Goal: Ask a question: Seek information or help from site administrators or community

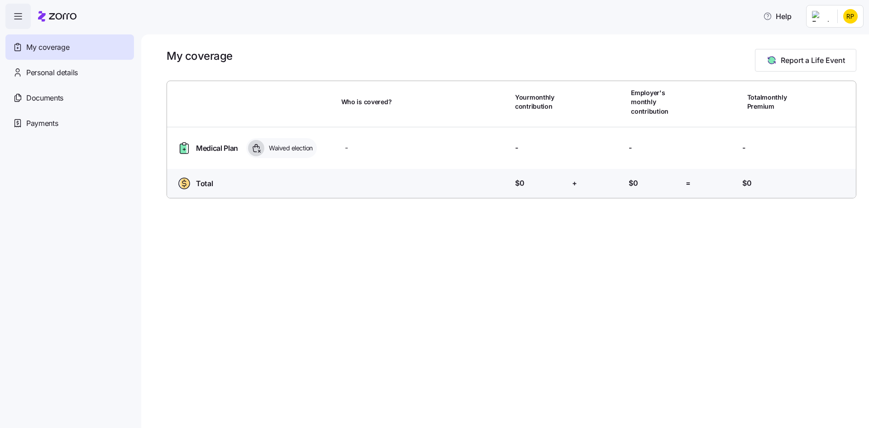
click at [29, 46] on span "My coverage" at bounding box center [47, 47] width 43 height 11
click at [31, 71] on span "Personal details" at bounding box center [52, 72] width 52 height 11
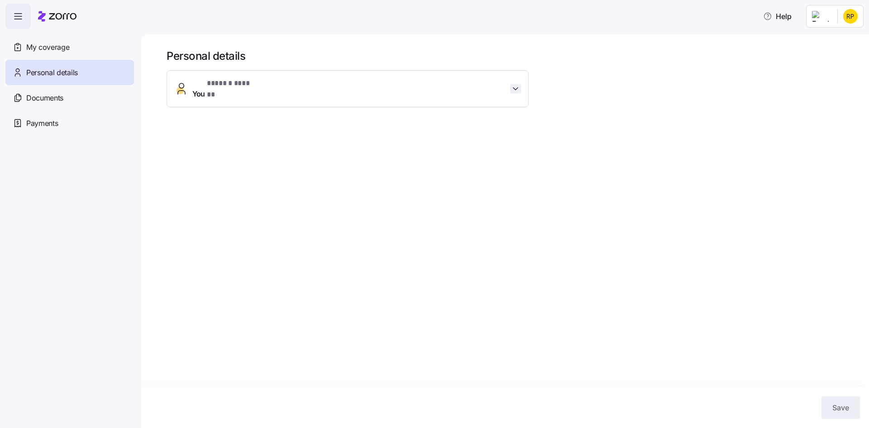
click at [515, 84] on icon "button" at bounding box center [515, 88] width 9 height 9
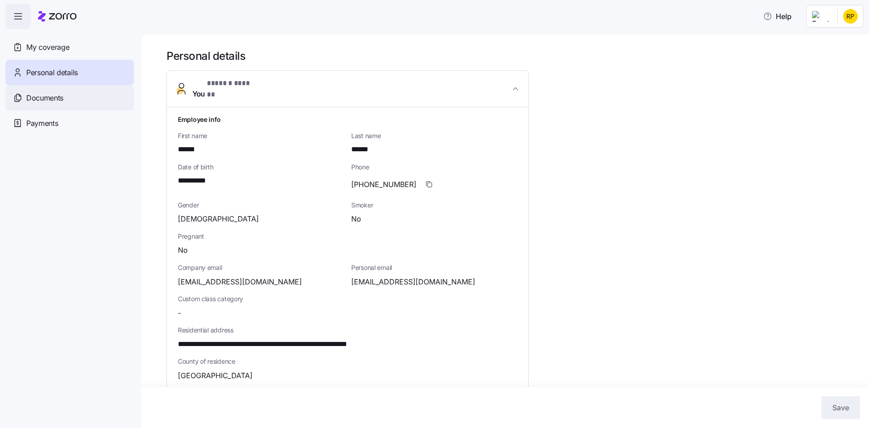
click at [49, 98] on span "Documents" at bounding box center [44, 97] width 37 height 11
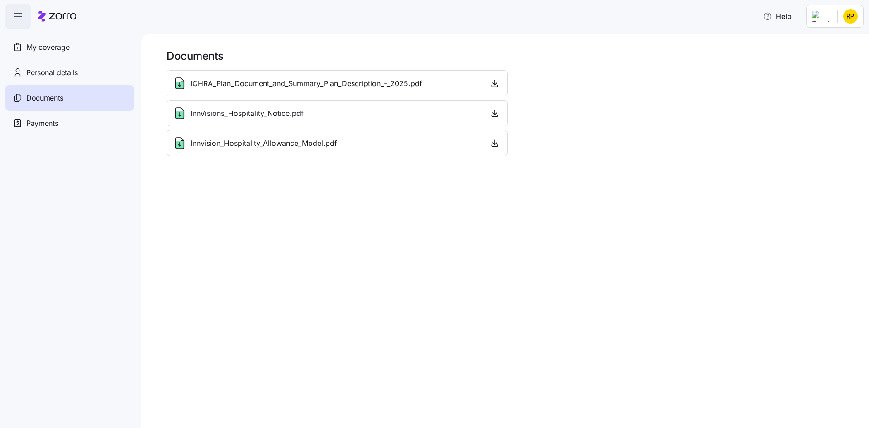
click at [358, 85] on span "ICHRA_Plan_Document_and_Summary_Plan_Description_-_2025.pdf" at bounding box center [307, 83] width 232 height 11
click at [494, 82] on icon "button" at bounding box center [494, 83] width 9 height 9
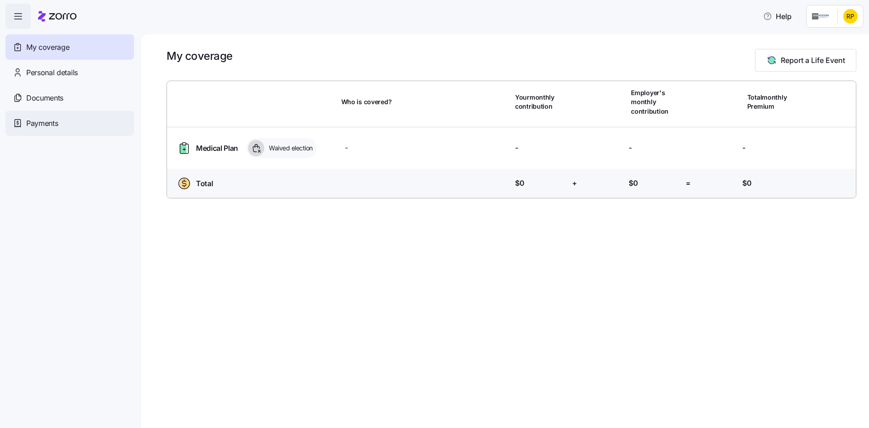
click at [31, 120] on span "Payments" at bounding box center [42, 123] width 32 height 11
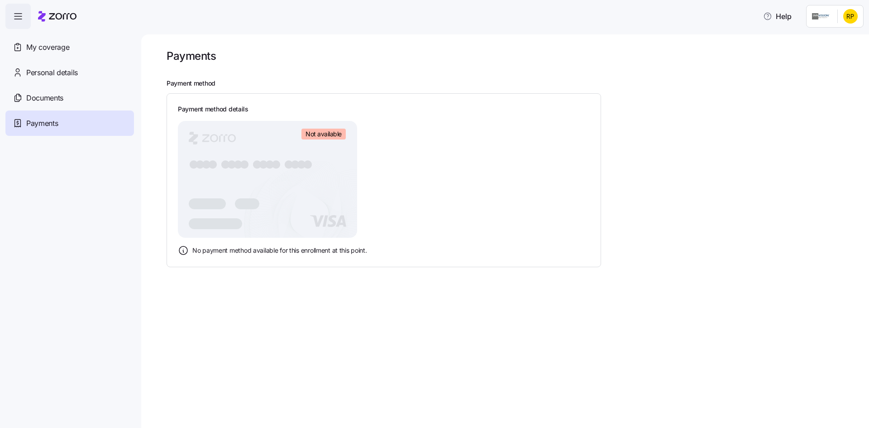
click at [17, 15] on icon "button" at bounding box center [18, 16] width 11 height 11
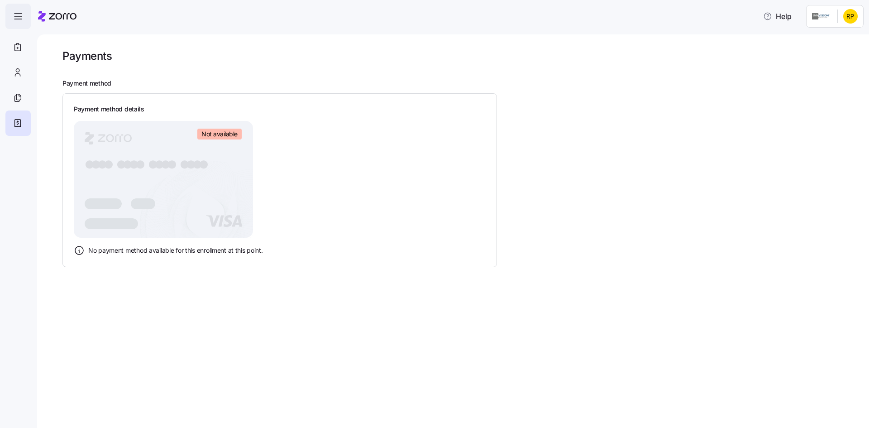
click at [17, 15] on icon "button" at bounding box center [18, 16] width 11 height 11
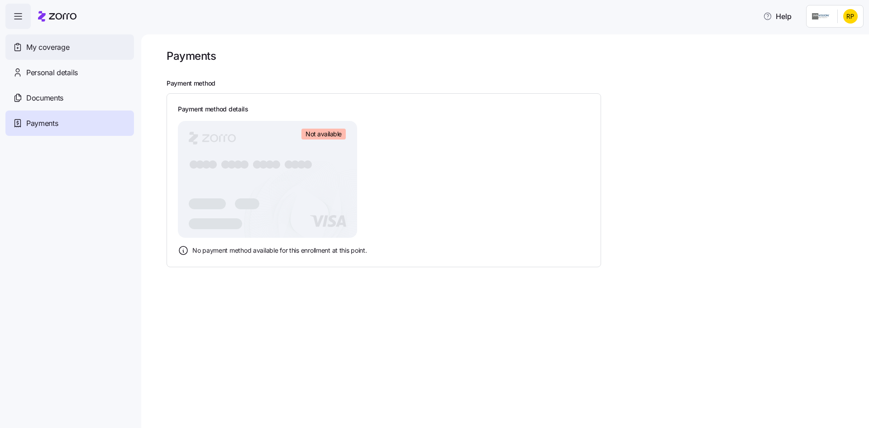
click at [32, 45] on span "My coverage" at bounding box center [47, 47] width 43 height 11
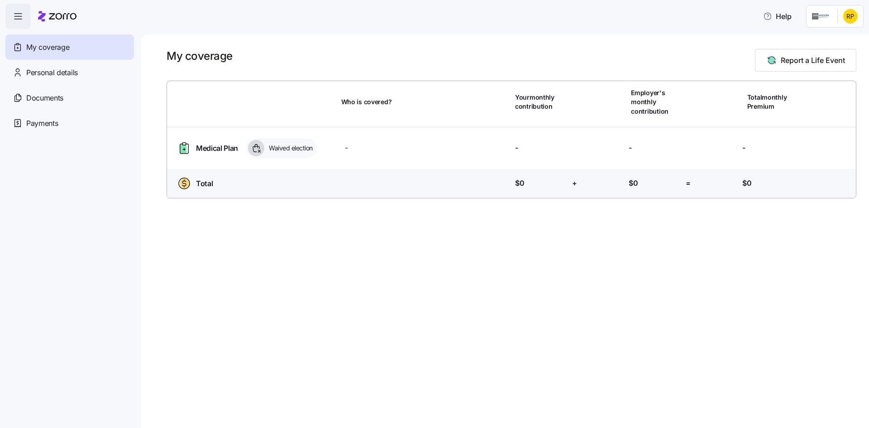
click at [201, 146] on span "Medical Plan" at bounding box center [217, 148] width 42 height 11
click at [183, 150] on icon at bounding box center [183, 149] width 6 height 10
click at [853, 14] on html "Help My coverage Personal details Documents Partners hub Payments My coverage R…" at bounding box center [434, 211] width 869 height 423
click at [819, 13] on html "Help My coverage Personal details Documents Partners hub Payments My coverage R…" at bounding box center [434, 211] width 869 height 423
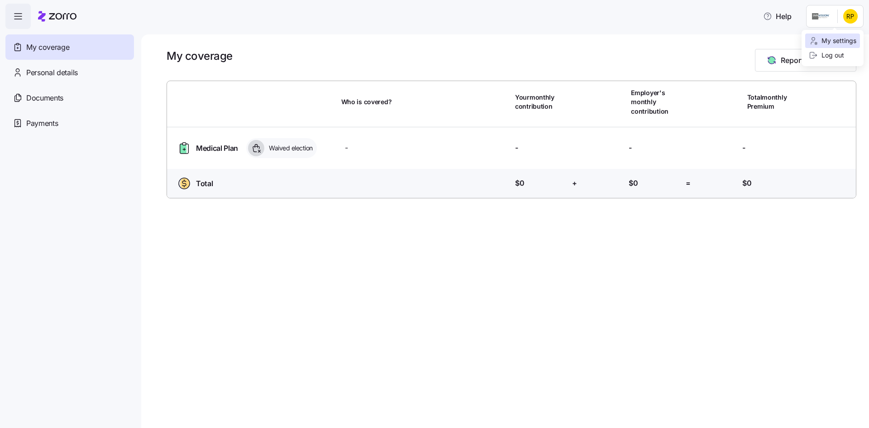
click at [827, 39] on div "My settings" at bounding box center [833, 41] width 48 height 10
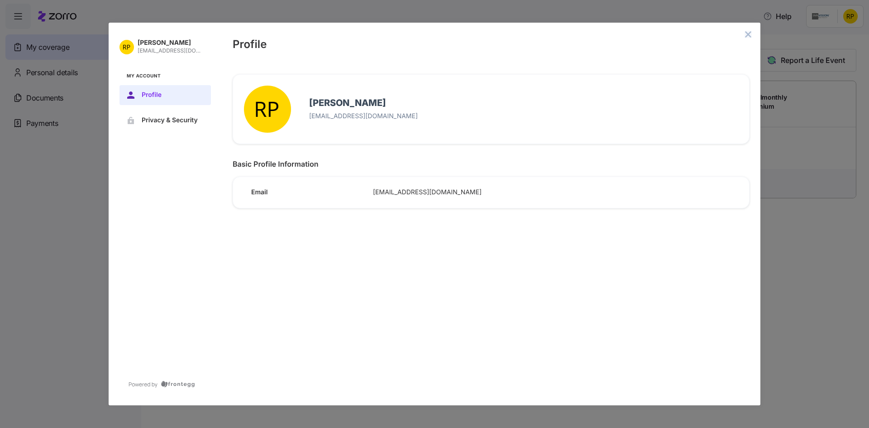
click at [749, 33] on icon "close admin-box" at bounding box center [748, 34] width 7 height 7
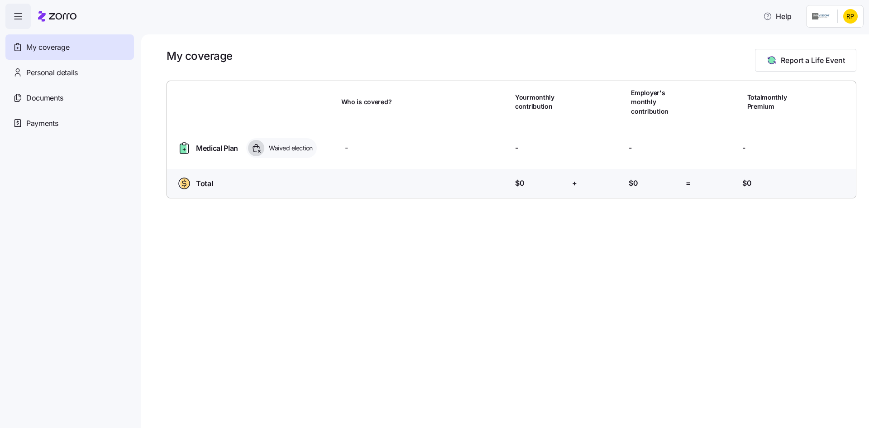
click at [181, 182] on ellipse at bounding box center [185, 183] width 10 height 11
click at [690, 181] on span "=" at bounding box center [688, 183] width 5 height 11
drag, startPoint x: 766, startPoint y: 184, endPoint x: 448, endPoint y: 187, distance: 317.9
click at [764, 183] on div "Total Premium: $0" at bounding box center [768, 183] width 50 height 11
click at [786, 14] on span "Help" at bounding box center [778, 16] width 29 height 11
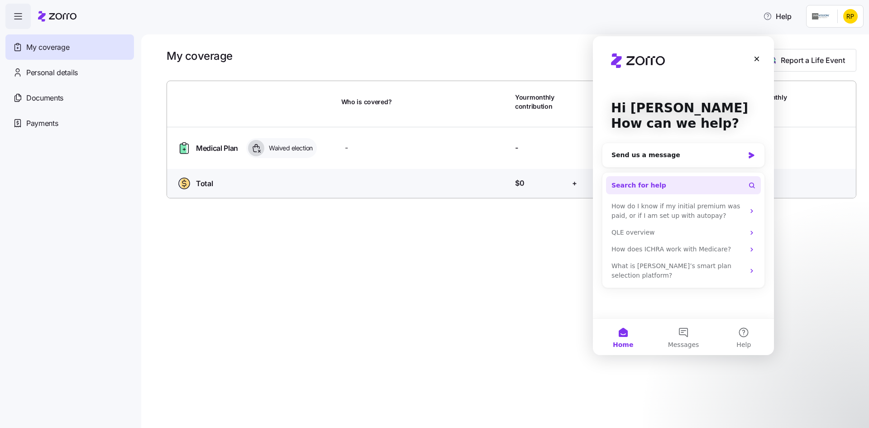
click at [672, 184] on button "Search for help" at bounding box center [683, 185] width 155 height 18
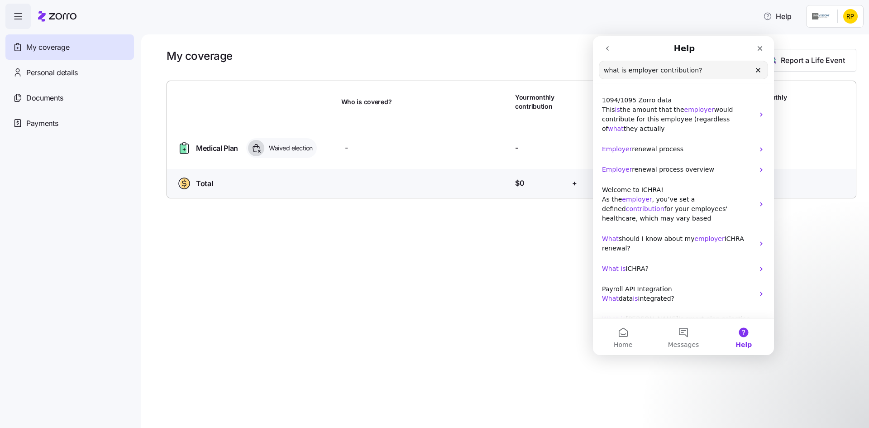
type input "what is employer contribution?"
click at [706, 72] on input "what is employer contribution?" at bounding box center [684, 70] width 168 height 18
click at [683, 339] on button "Messages" at bounding box center [683, 337] width 60 height 36
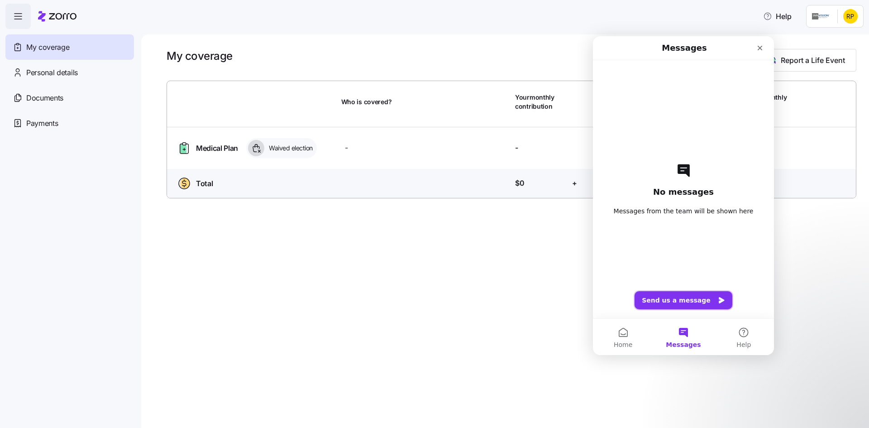
click at [683, 301] on button "Send us a message" at bounding box center [684, 300] width 98 height 18
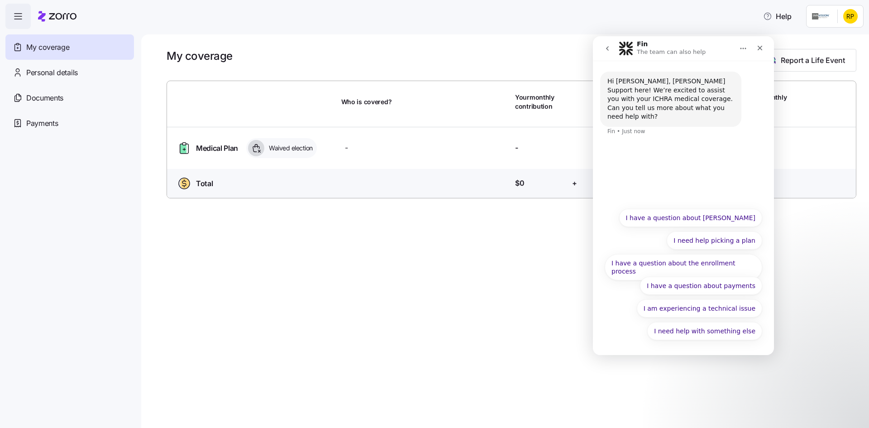
click at [667, 106] on div "Hi Robert, Zorro Support here! We’re excited to assist you with your ICHRA medi…" at bounding box center [671, 99] width 127 height 44
click at [745, 47] on icon "Home" at bounding box center [743, 48] width 7 height 7
click at [707, 162] on div "Hi Robert, Zorro Support here! We’re excited to assist you with your ICHRA medi…" at bounding box center [683, 132] width 181 height 142
click at [692, 331] on button "I need help with something else" at bounding box center [705, 331] width 115 height 18
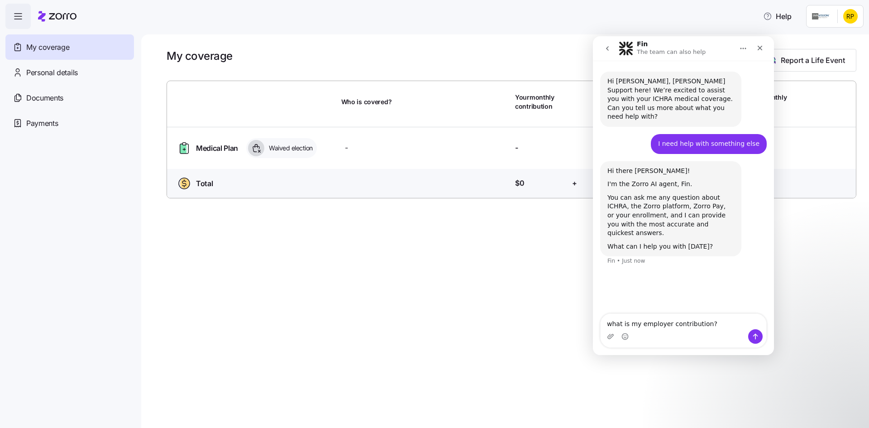
type textarea "what is my employer contribution?"
click at [758, 335] on icon "Send a message…" at bounding box center [755, 336] width 7 height 7
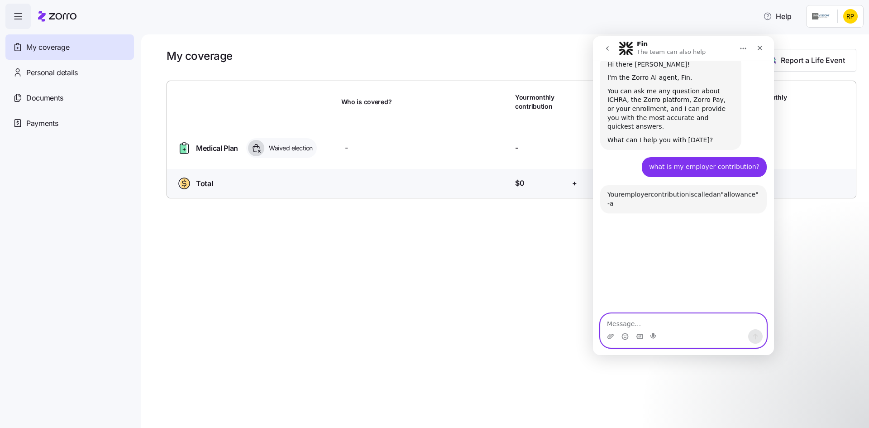
scroll to position [187, 0]
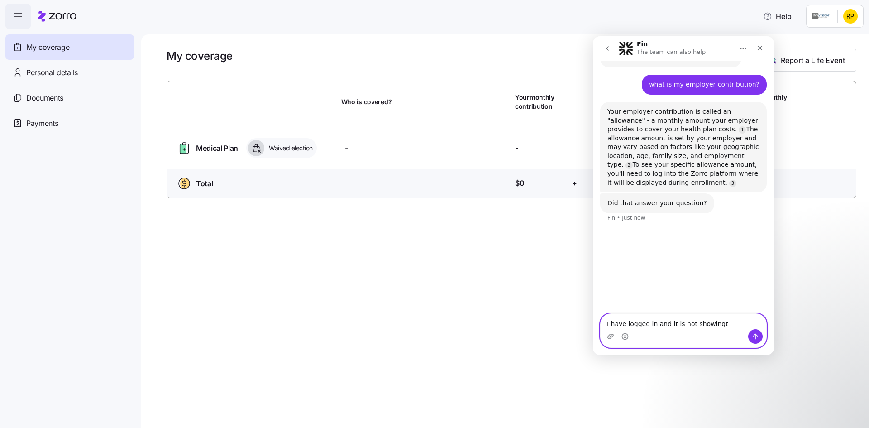
type textarea "I have logged in and it is not showing"
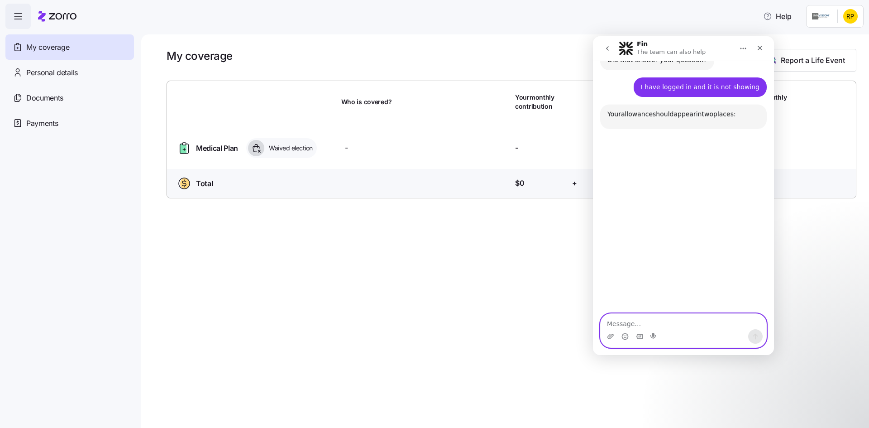
scroll to position [333, 0]
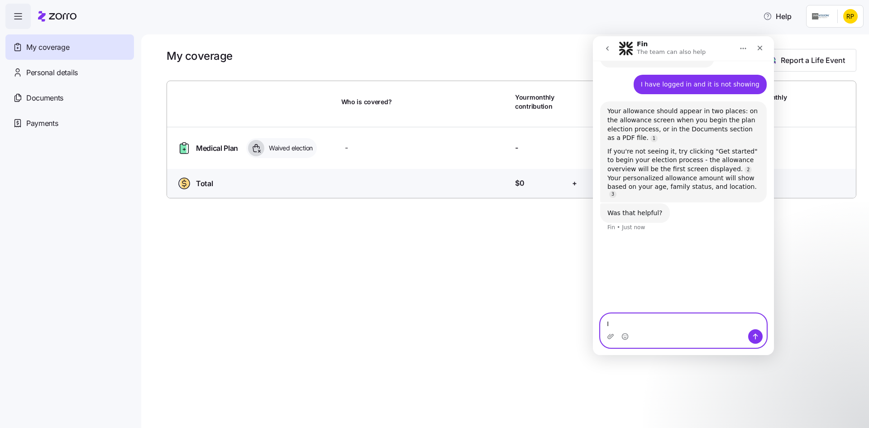
type textarea "I"
type textarea "I have an event and will be using medicare part b"
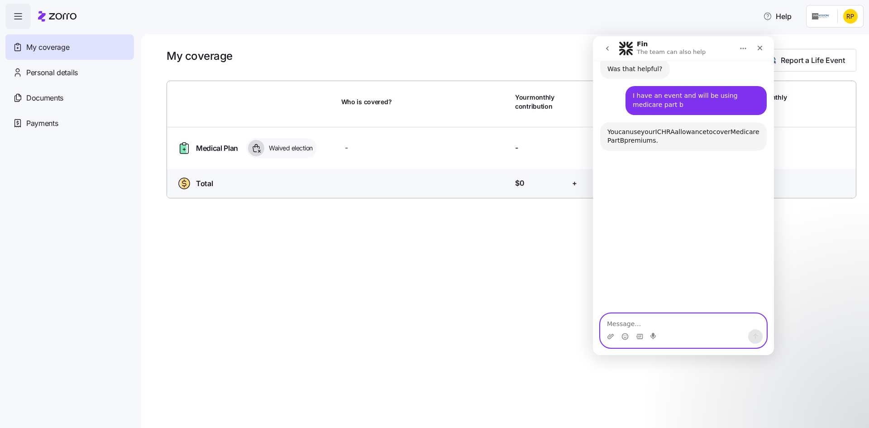
scroll to position [480, 0]
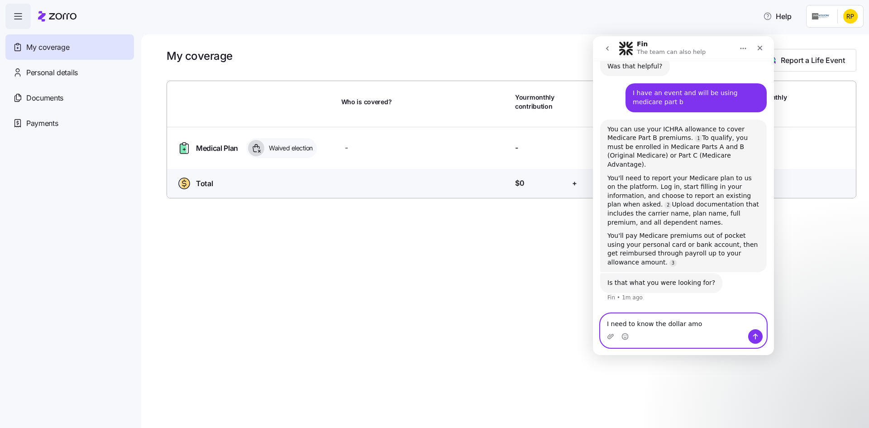
type textarea "I need to know the dollar amo"
click at [256, 293] on div "My coverage Report a Life Event Who is covered? Your monthly contribution Emplo…" at bounding box center [505, 231] width 728 height 394
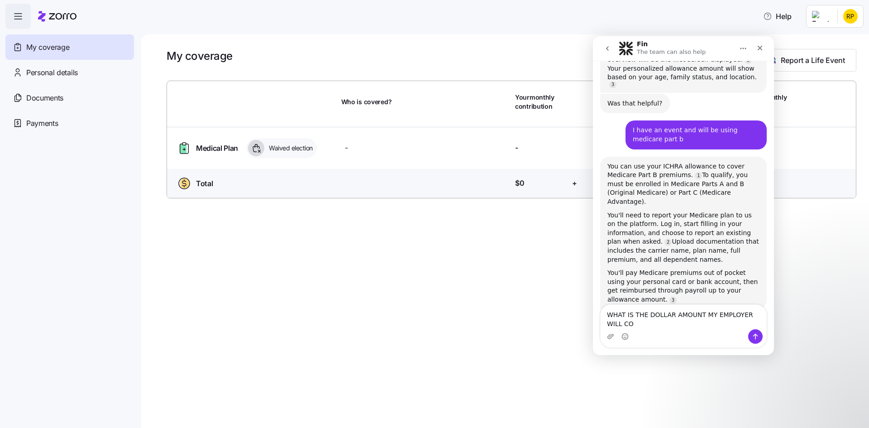
scroll to position [453, 0]
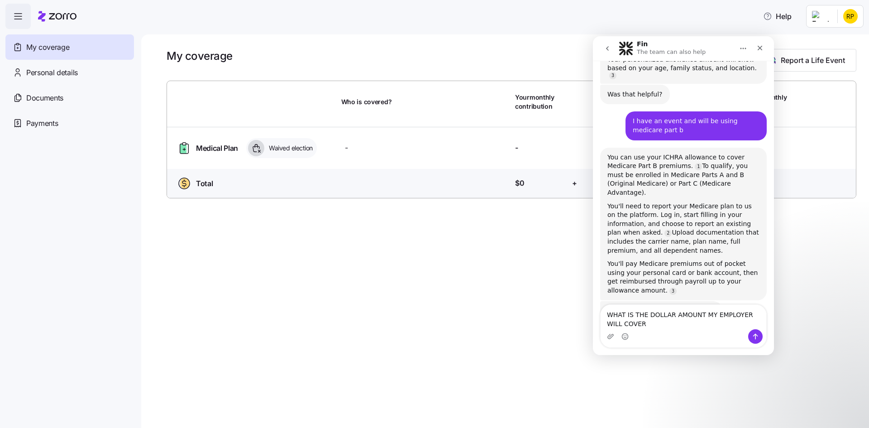
type textarea "WHAT IS THE DOLLAR AMOUNT MY EMPLOYER WILL COVER?"
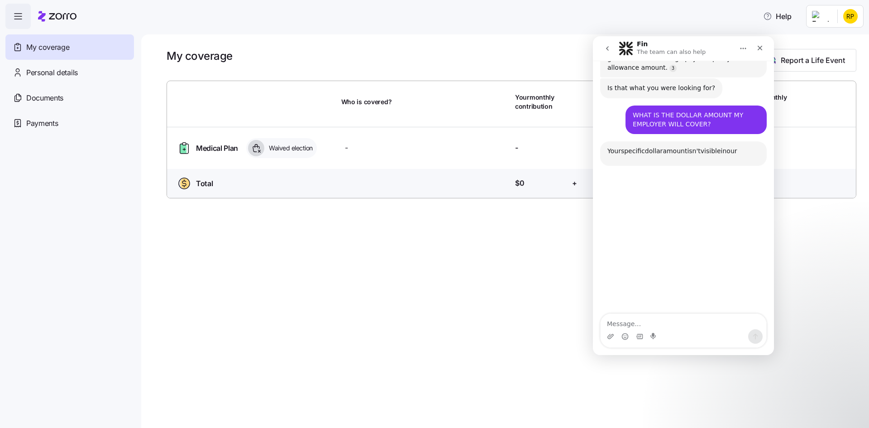
scroll to position [688, 0]
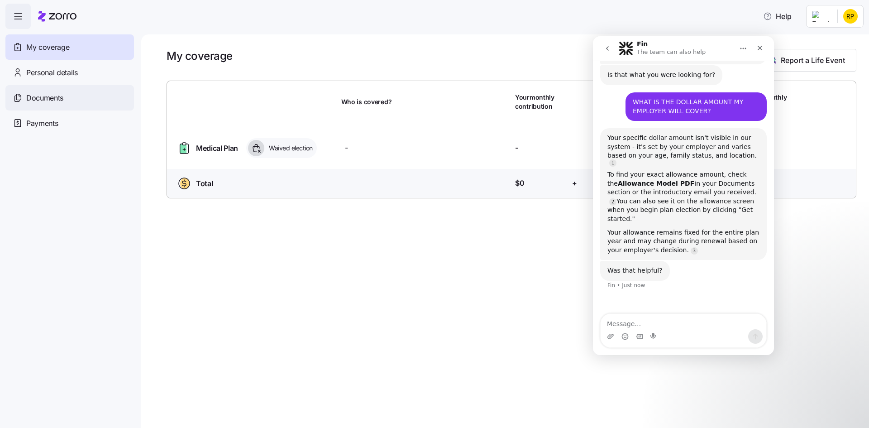
click at [37, 96] on span "Documents" at bounding box center [44, 97] width 37 height 11
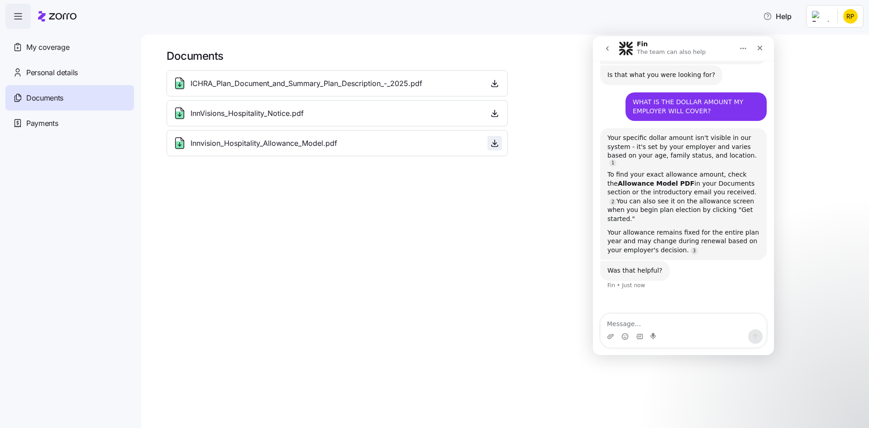
click at [496, 141] on icon "button" at bounding box center [494, 143] width 9 height 9
click at [496, 143] on icon "button" at bounding box center [494, 143] width 9 height 9
